Goal: Task Accomplishment & Management: Use online tool/utility

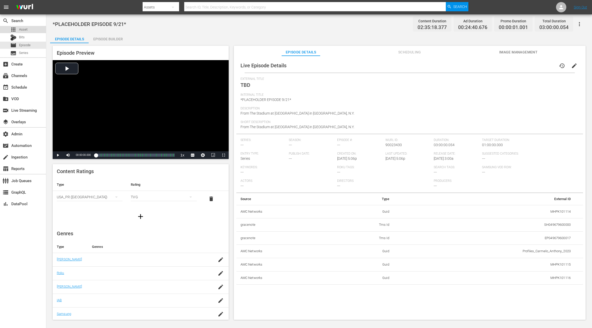
click at [28, 30] on div "apps Asset" at bounding box center [23, 29] width 46 height 7
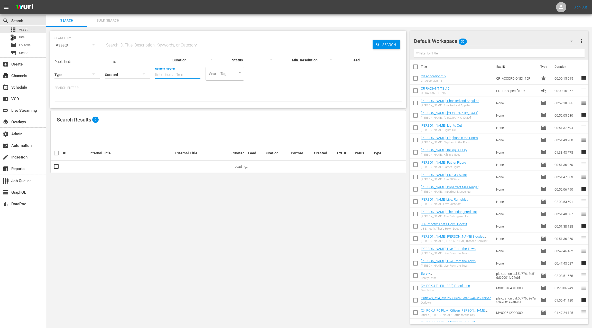
click at [162, 74] on input "Content Partner" at bounding box center [177, 75] width 45 height 19
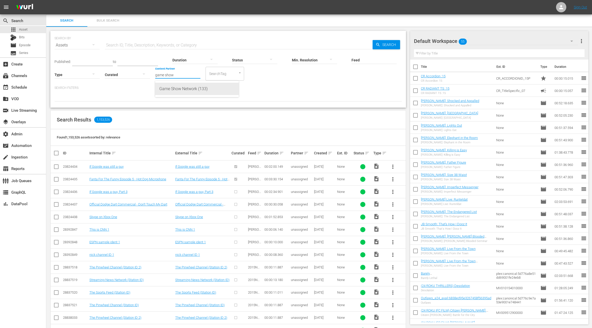
click at [165, 91] on div "Game Show Network (133)" at bounding box center [196, 89] width 75 height 12
type input "Game Show Network (133)"
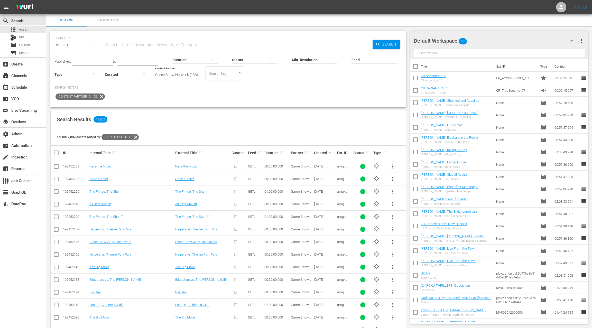
scroll to position [2, 0]
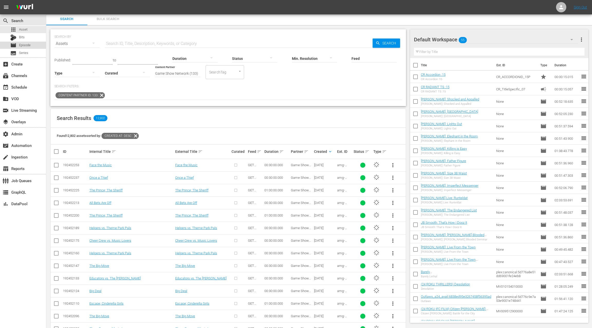
click at [37, 46] on div "movie Episode" at bounding box center [23, 45] width 46 height 7
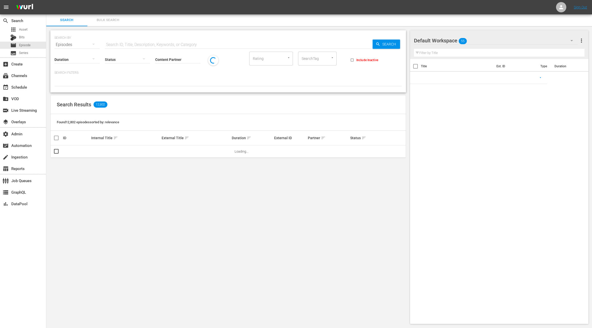
click at [112, 44] on input "text" at bounding box center [239, 45] width 268 height 12
paste input "Crunchyroll Presents: The Anime Effect"
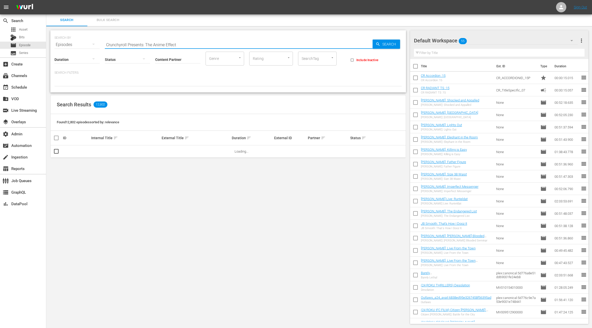
type input "Crunchyroll Presents: The Anime Effect"
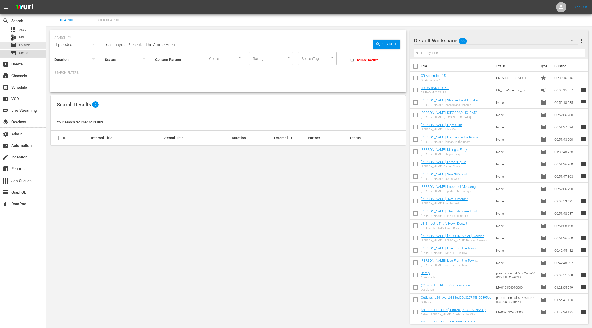
click at [30, 55] on div "subtitles Series" at bounding box center [23, 53] width 46 height 7
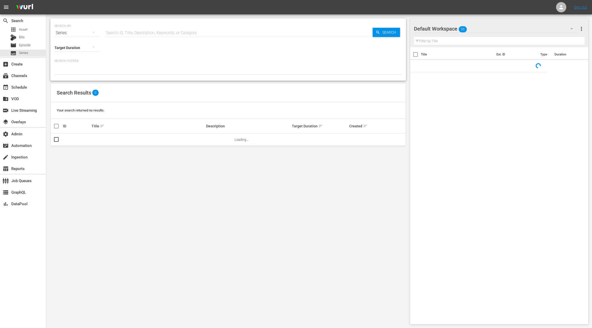
click at [112, 33] on input "text" at bounding box center [239, 33] width 268 height 12
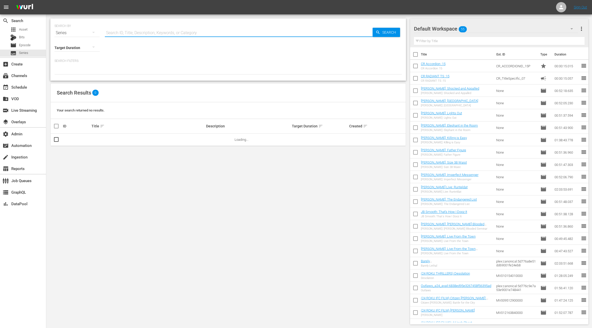
paste input "Crunchyroll Presents: The Anime Effect"
type input "Crunchyroll Presents: The Anime Effect"
click at [109, 139] on link "The Anime Effect" at bounding box center [104, 140] width 25 height 4
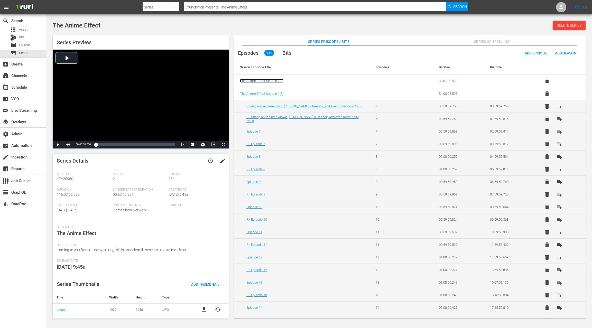
click at [271, 80] on span "The Anime Effect Season 2 ( 2 )" at bounding box center [261, 81] width 43 height 4
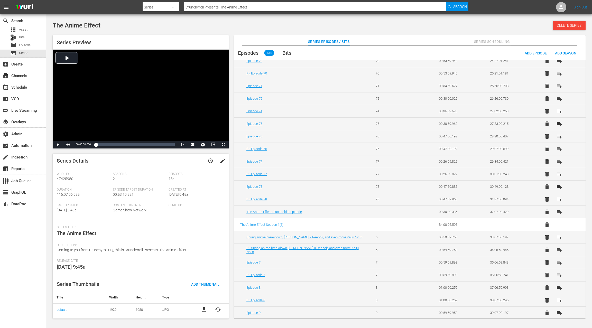
scroll to position [463, 0]
click at [30, 30] on div "apps Asset" at bounding box center [23, 29] width 46 height 7
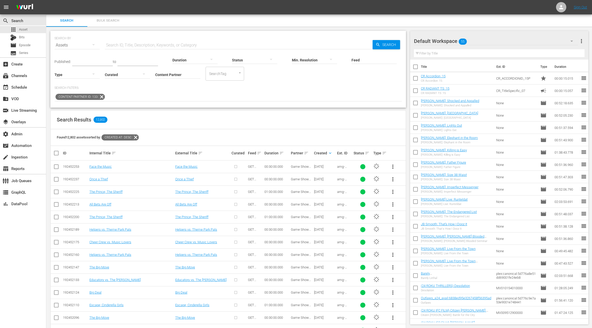
click at [105, 20] on span "Bulk Search" at bounding box center [108, 21] width 35 height 6
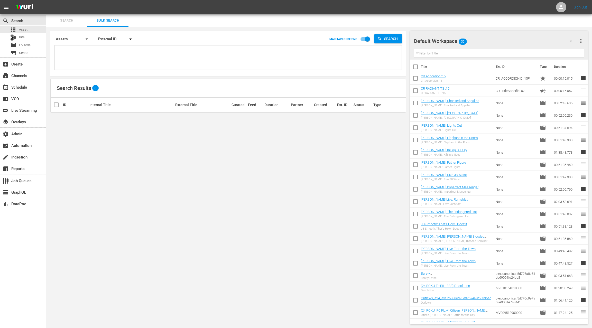
click at [73, 22] on span "Search" at bounding box center [66, 21] width 35 height 6
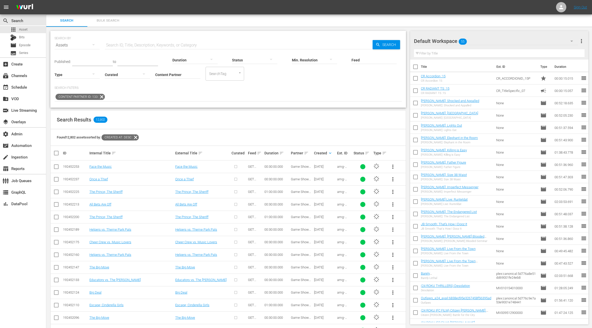
click at [124, 44] on input "text" at bounding box center [239, 45] width 268 height 12
type input "episode"
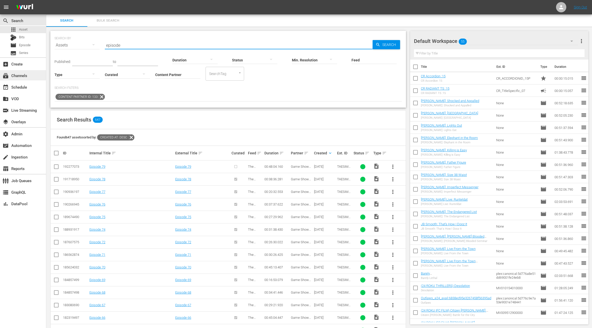
click at [33, 78] on div "subscriptions Channels" at bounding box center [23, 75] width 46 height 10
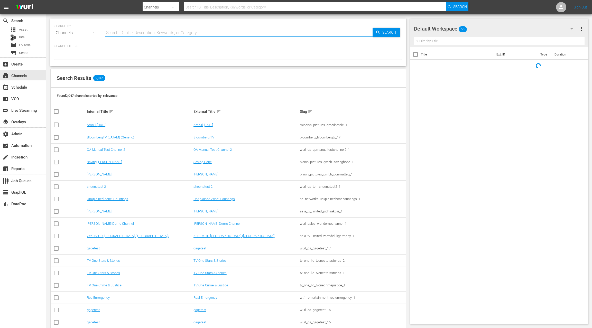
click at [121, 33] on input "text" at bounding box center [239, 33] width 268 height 12
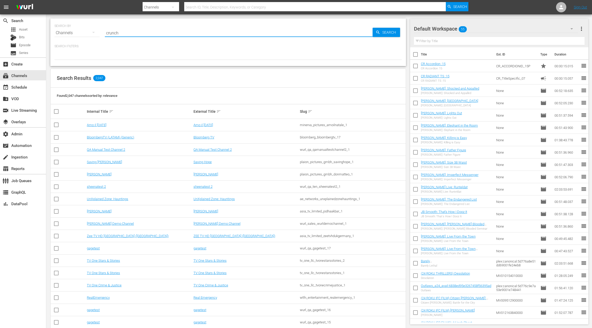
type input "crunchy"
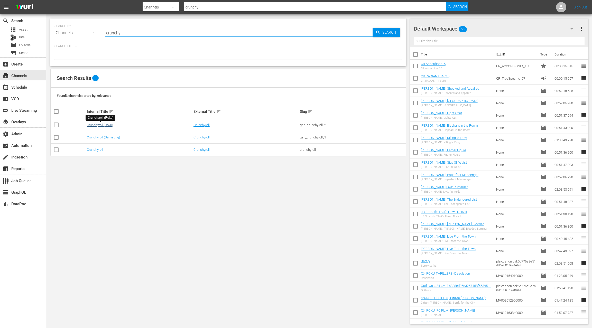
type input "crunchy"
click at [103, 126] on link "Crunchyroll (Roku)" at bounding box center [100, 125] width 26 height 4
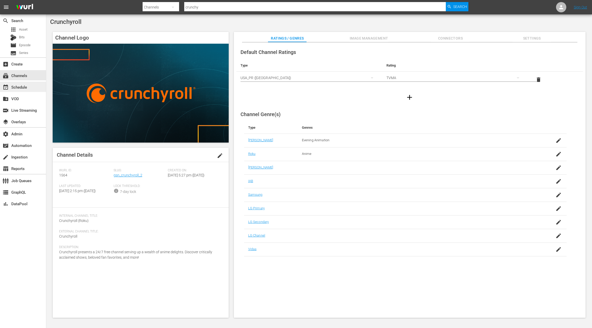
click at [27, 88] on div "event_available Schedule" at bounding box center [14, 86] width 29 height 5
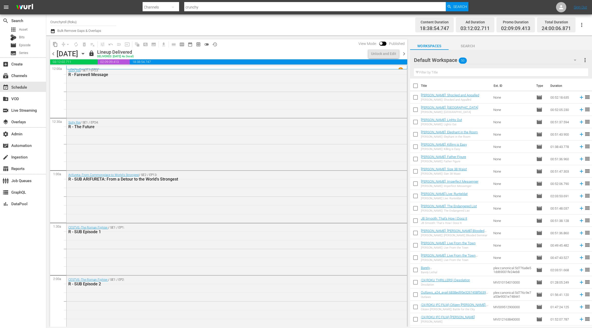
click at [86, 54] on icon "button" at bounding box center [83, 54] width 6 height 6
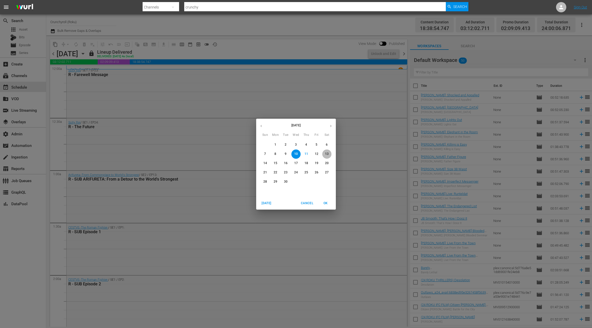
click at [328, 154] on p "13" at bounding box center [327, 154] width 4 height 4
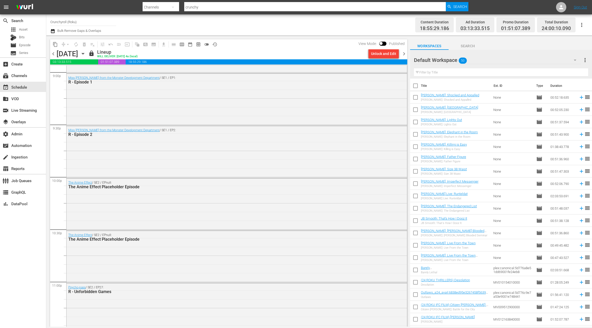
scroll to position [2214, 0]
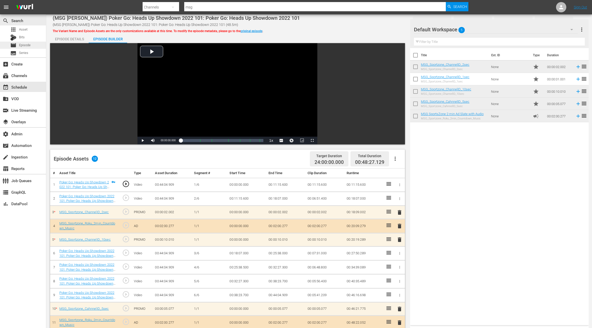
scroll to position [81, 0]
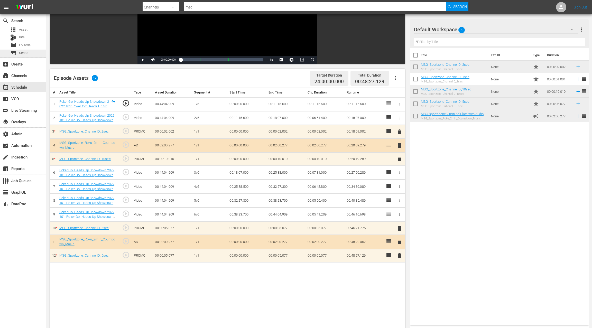
click at [26, 54] on span "Series" at bounding box center [23, 52] width 9 height 5
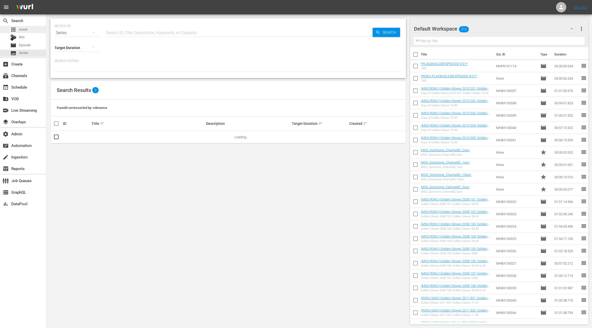
click at [33, 30] on div "apps Asset" at bounding box center [23, 29] width 46 height 7
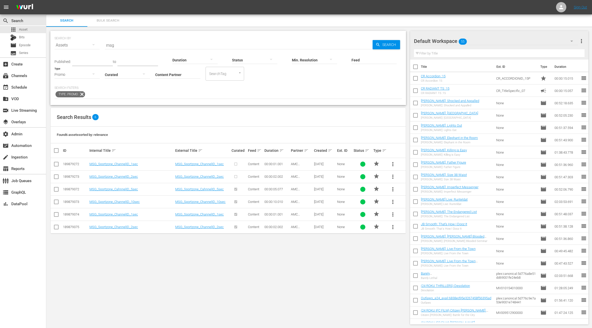
click at [82, 95] on icon at bounding box center [82, 94] width 6 height 6
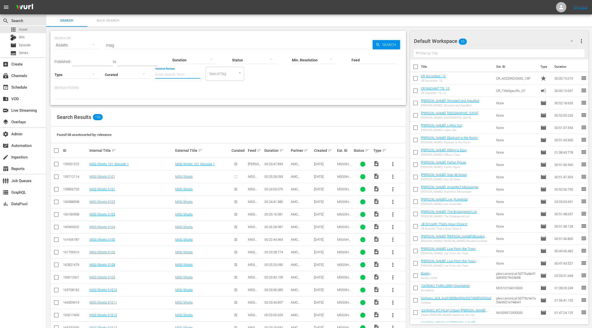
click at [161, 74] on input "Content Partner" at bounding box center [177, 75] width 45 height 19
type input "c"
click at [172, 103] on div "Game Show Network (133)" at bounding box center [196, 101] width 75 height 12
type input "Game Show Network (133)"
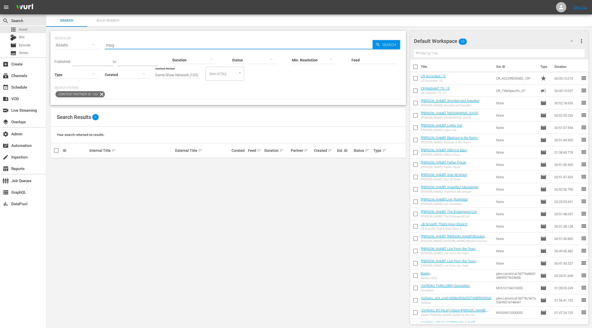
click at [113, 46] on input "msg" at bounding box center [239, 45] width 268 height 12
type input "episode"
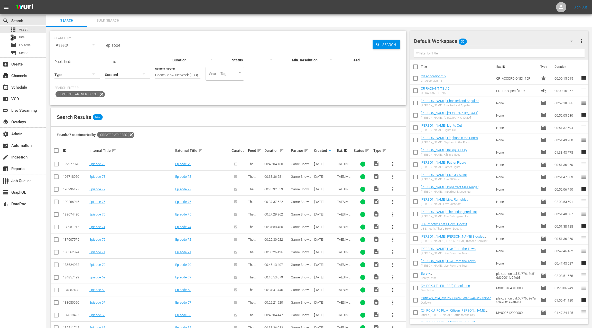
click at [57, 164] on input "checkbox" at bounding box center [56, 165] width 6 height 6
checkbox input "true"
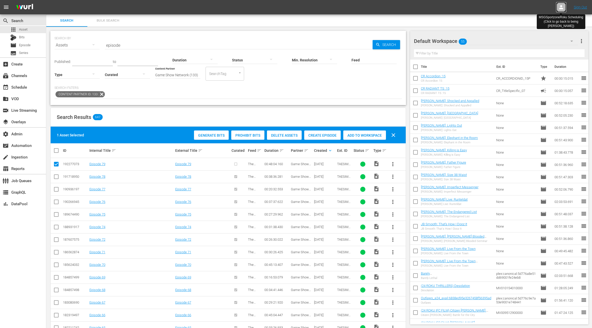
click at [565, 6] on div at bounding box center [561, 7] width 10 height 10
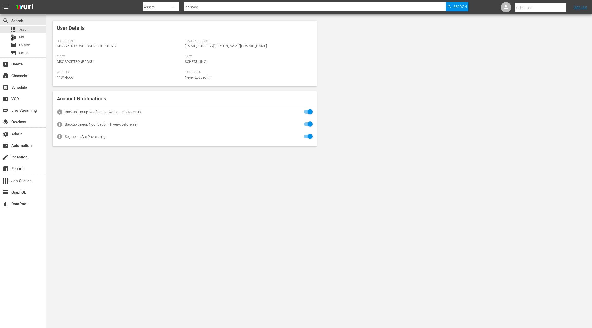
click at [535, 8] on input "text" at bounding box center [548, 8] width 66 height 12
type input "cr"
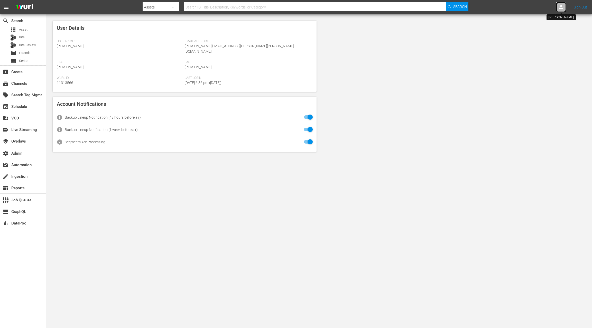
click at [562, 6] on icon at bounding box center [562, 7] width 4 height 4
click at [548, 8] on input "text" at bounding box center [548, 8] width 66 height 12
type input "c"
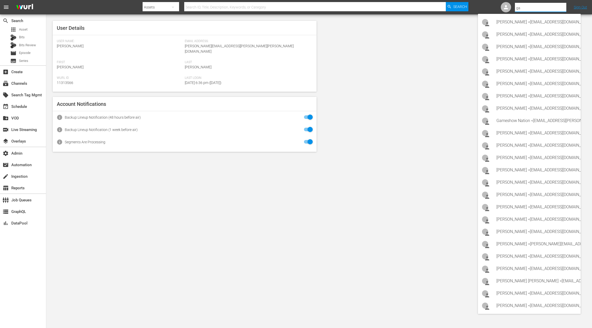
type input "g"
type input "c"
type input "g"
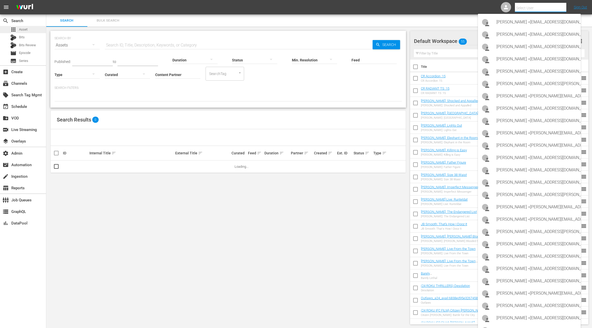
click at [27, 29] on span "Asset" at bounding box center [23, 29] width 8 height 5
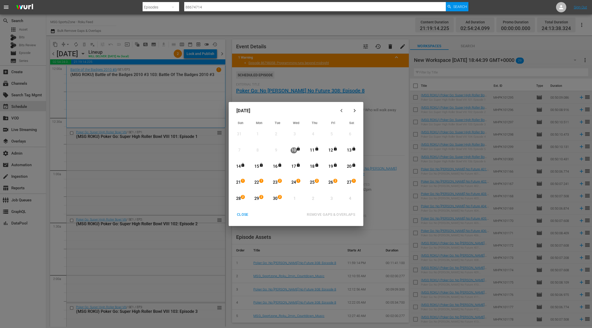
scroll to position [2342, 0]
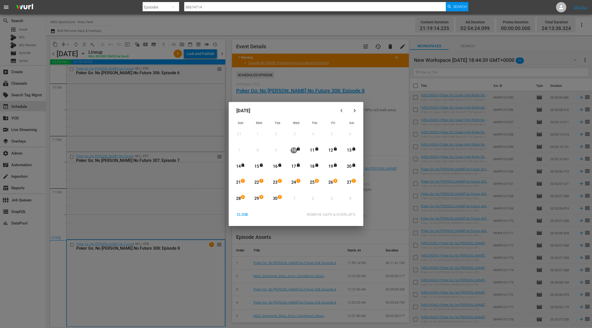
click at [240, 214] on div "CLOSE" at bounding box center [243, 215] width 20 height 6
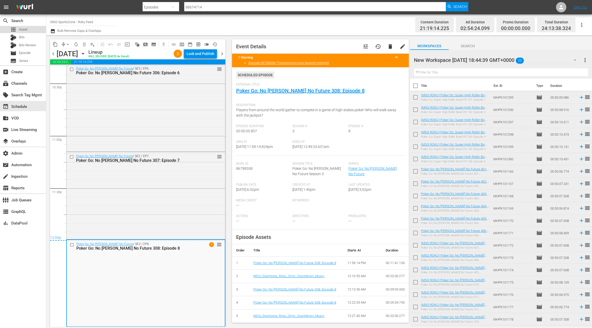
click at [25, 30] on span "Asset" at bounding box center [23, 29] width 8 height 5
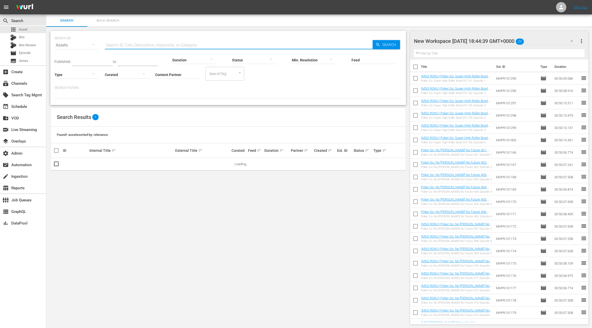
click at [130, 44] on input "text" at bounding box center [239, 45] width 268 height 12
type input "episode"
click at [165, 75] on input "Content Partner" at bounding box center [177, 75] width 45 height 19
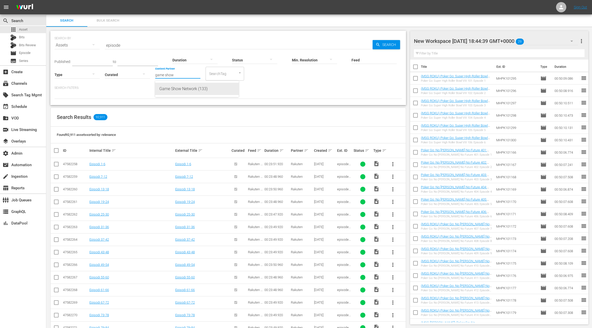
click at [181, 90] on div "Game Show Network (133)" at bounding box center [196, 89] width 75 height 12
type input "Game Show Network (133)"
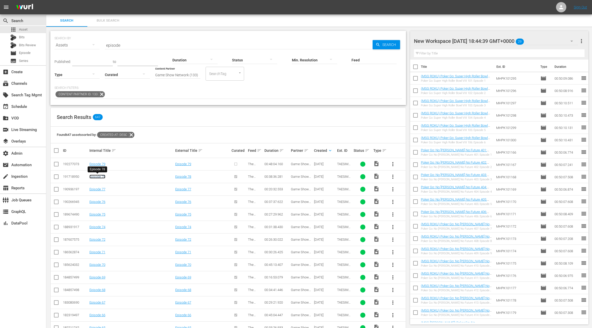
click at [99, 177] on link "Episode 78" at bounding box center [97, 177] width 16 height 4
click at [31, 60] on div "subtitles Series" at bounding box center [23, 60] width 46 height 7
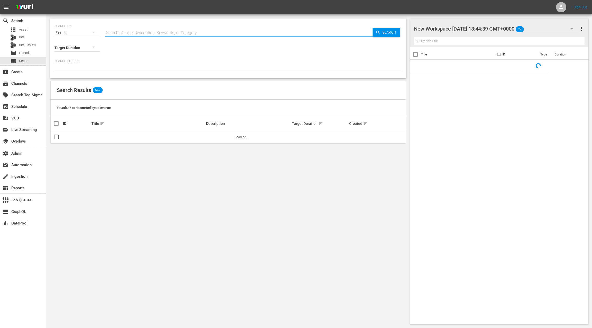
click at [122, 32] on input "text" at bounding box center [239, 33] width 268 height 12
paste input "Crunchyroll Presents: The Anime Effect"
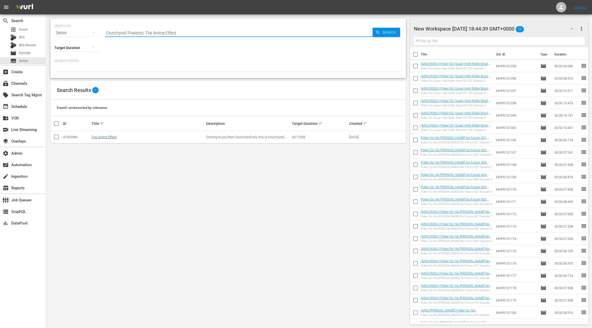
type input "Crunchyroll Presents: The Anime Effect"
click at [110, 137] on link "The Anime Effect" at bounding box center [104, 137] width 25 height 4
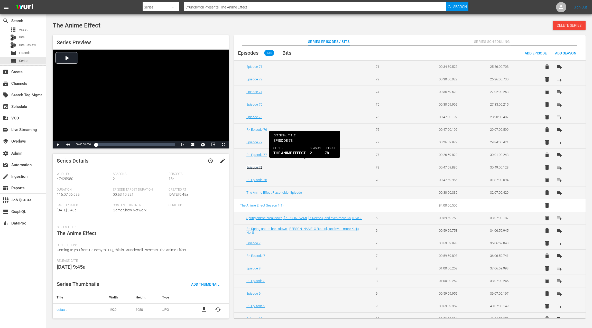
click at [257, 166] on link "Episode 78" at bounding box center [255, 168] width 16 height 4
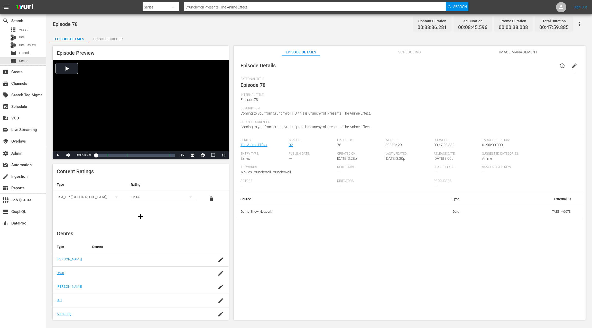
drag, startPoint x: 112, startPoint y: 39, endPoint x: 122, endPoint y: 42, distance: 10.7
click at [112, 39] on div "Episode Builder" at bounding box center [108, 39] width 39 height 12
